Goal: Obtain resource: Download file/media

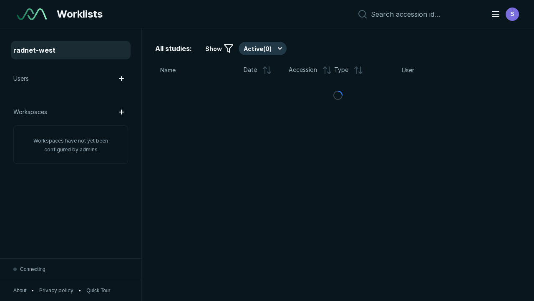
scroll to position [2280, 3478]
